Goal: Navigation & Orientation: Find specific page/section

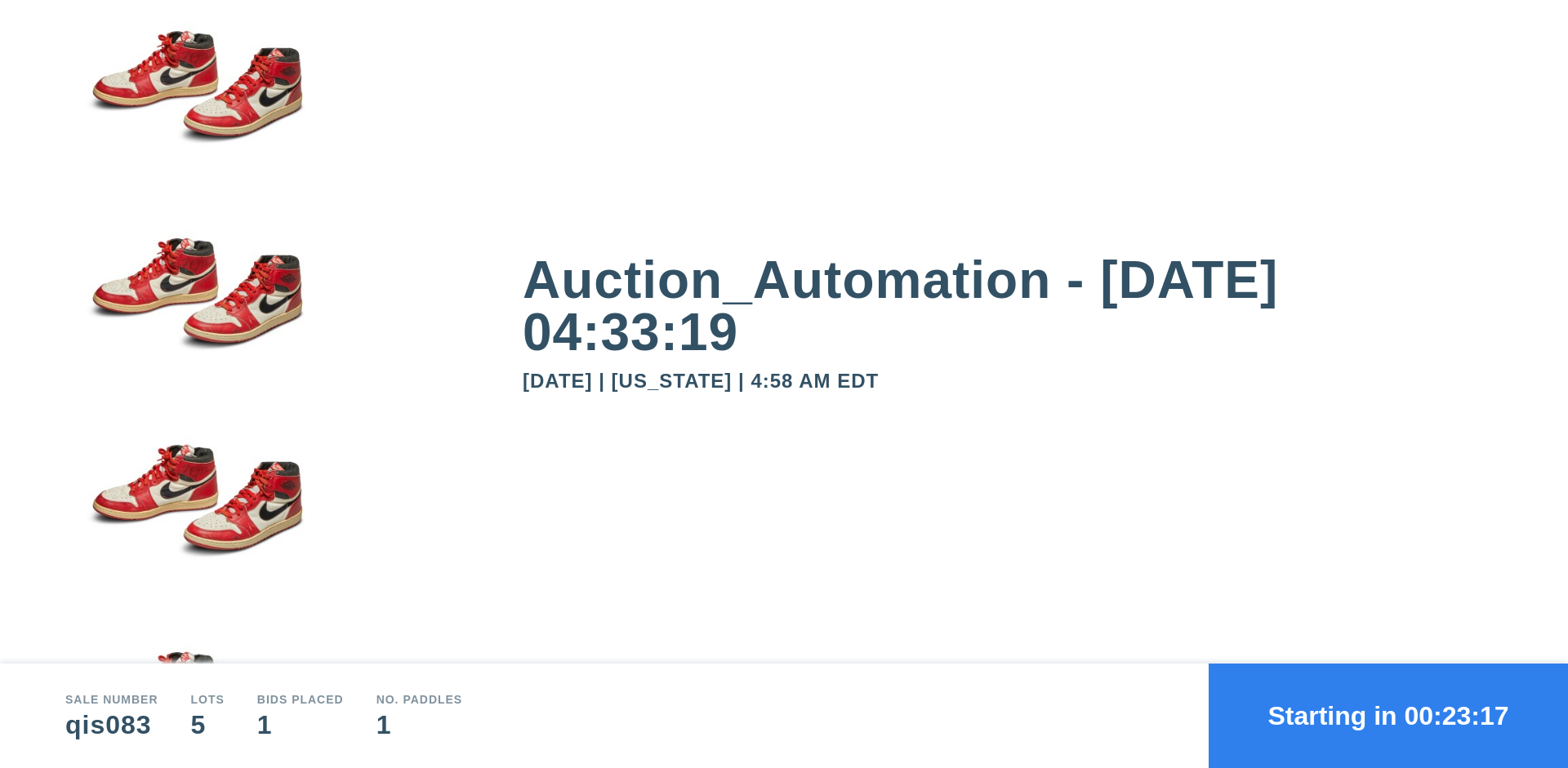
click at [1389, 716] on button "Starting in 00:23:17" at bounding box center [1389, 716] width 360 height 104
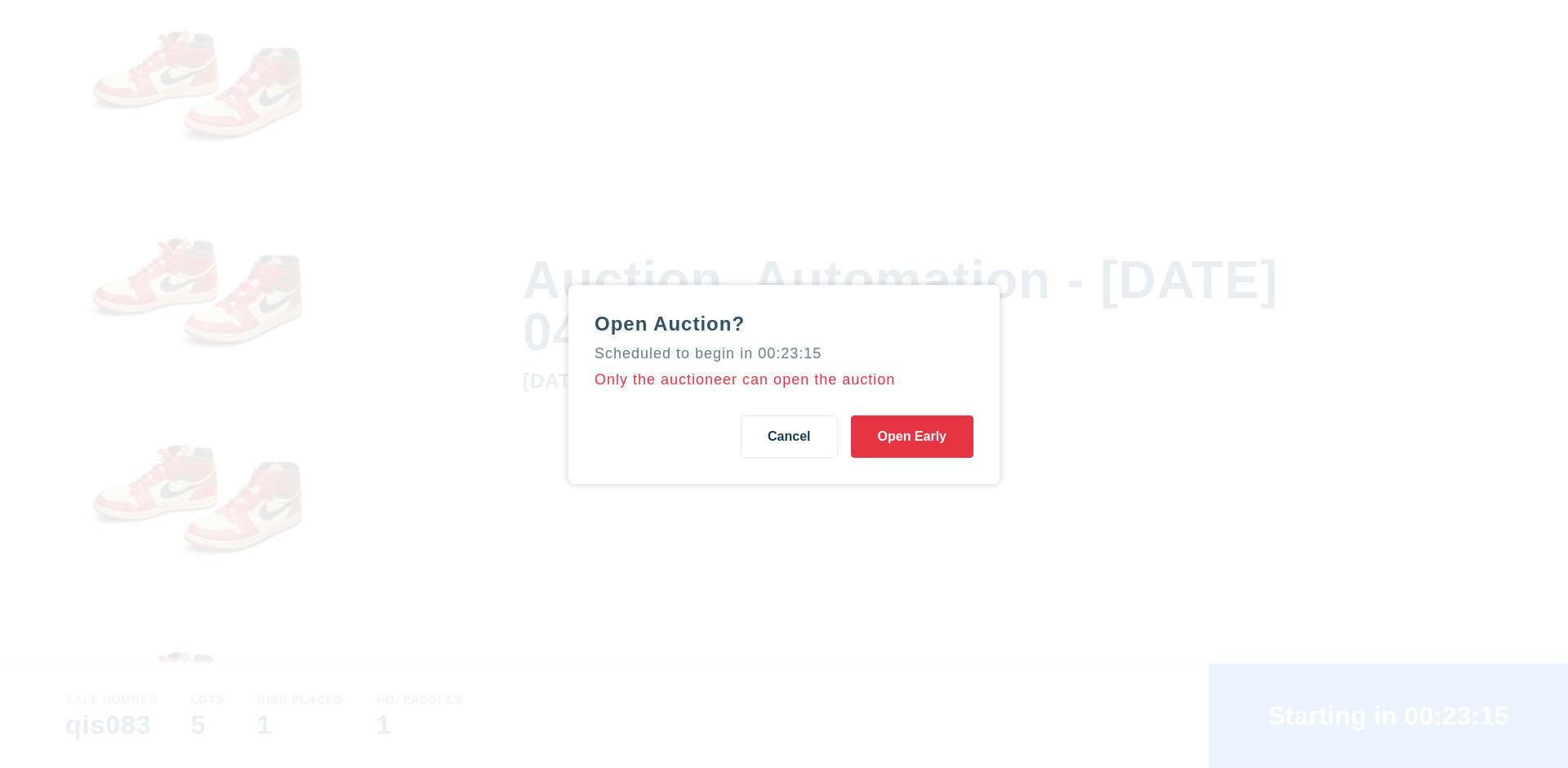
click at [912, 436] on button "Open Early" at bounding box center [912, 436] width 122 height 42
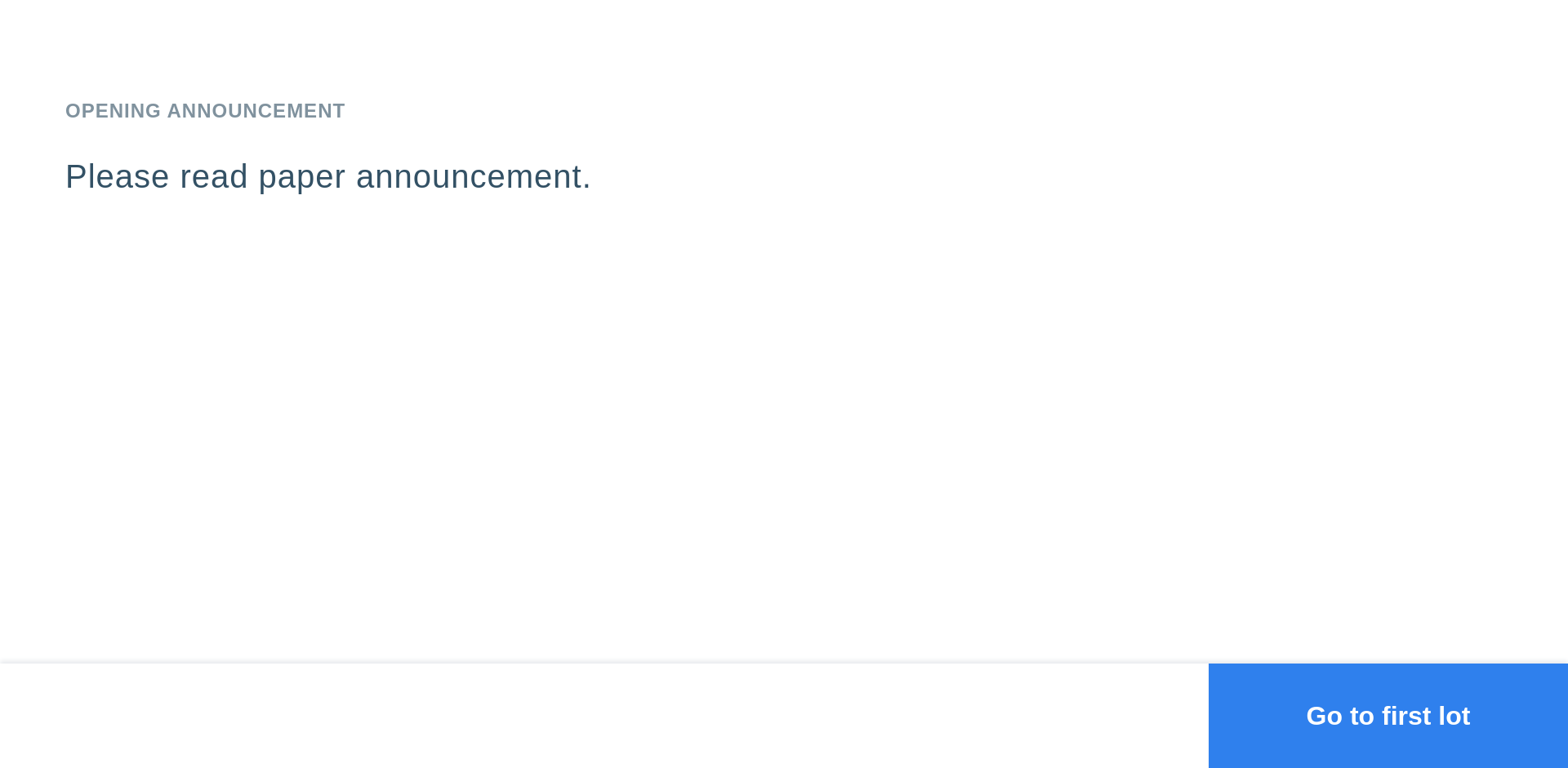
click at [1389, 716] on button "Go to first lot" at bounding box center [1389, 716] width 360 height 104
